Goal: Transaction & Acquisition: Subscribe to service/newsletter

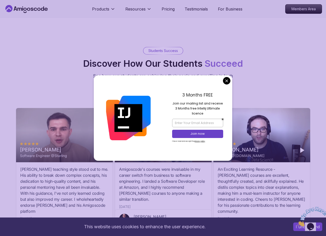
scroll to position [1433, 0]
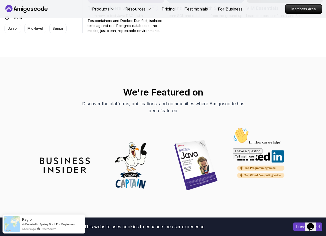
scroll to position [1358, 0]
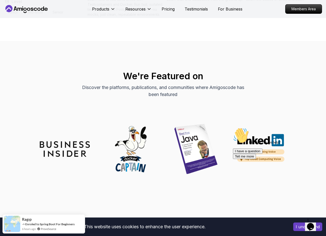
click at [183, 147] on img at bounding box center [196, 149] width 50 height 50
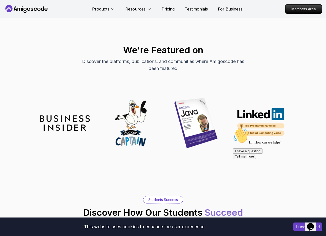
scroll to position [1383, 0]
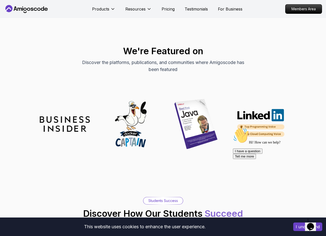
click at [193, 98] on div "We're Featured on Discover the platforms, publications, and communities where A…" at bounding box center [163, 94] width 321 height 109
click at [191, 108] on img at bounding box center [196, 124] width 50 height 50
click at [191, 109] on img at bounding box center [196, 124] width 50 height 50
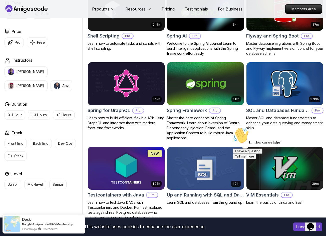
scroll to position [1158, 0]
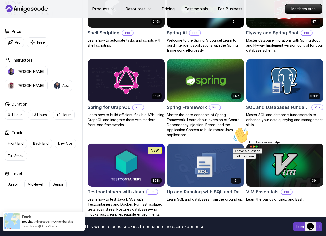
click at [54, 223] on link "Amigoscode PRO Membership" at bounding box center [52, 222] width 41 height 4
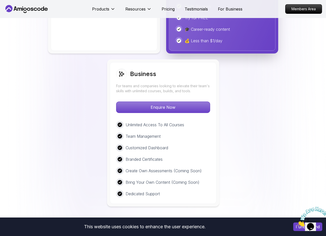
scroll to position [1376, 0]
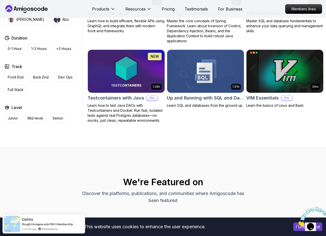
scroll to position [1253, 0]
